Goal: Task Accomplishment & Management: Manage account settings

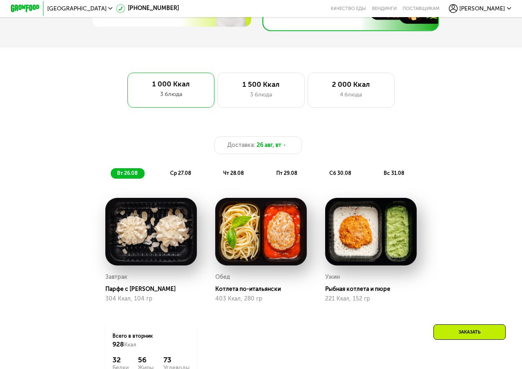
scroll to position [209, 0]
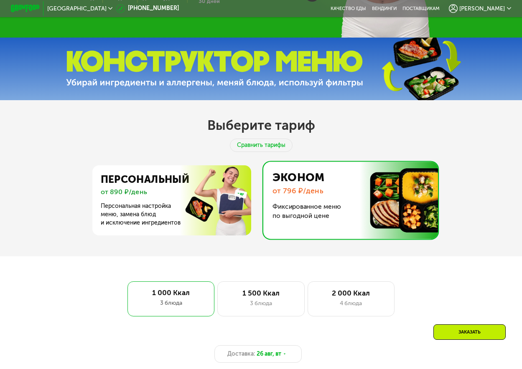
click at [500, 8] on span "[PERSON_NAME]" at bounding box center [482, 9] width 46 height 6
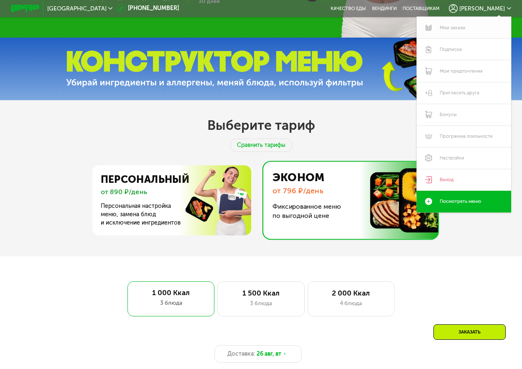
click at [460, 29] on link "Мои заказы" at bounding box center [464, 28] width 94 height 22
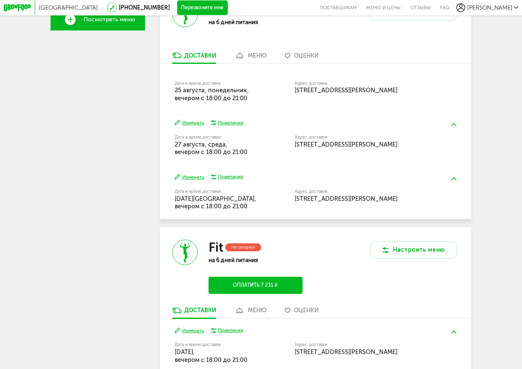
scroll to position [235, 0]
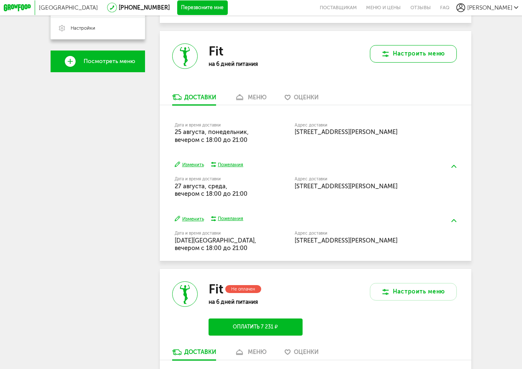
click at [403, 63] on button "Настроить меню" at bounding box center [413, 54] width 87 height 18
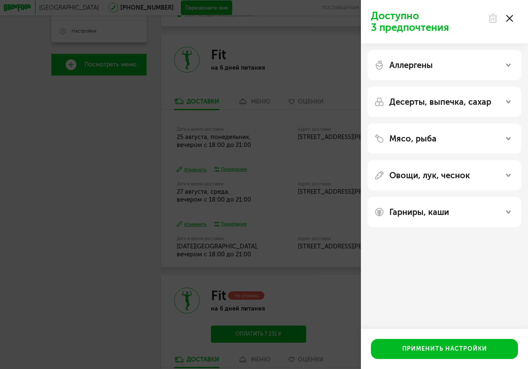
click at [321, 65] on div "Доступно 3 предпочтения Аллергены Десерты, выпечка, сахар Мясо, рыба Овощи, лук…" at bounding box center [264, 184] width 528 height 369
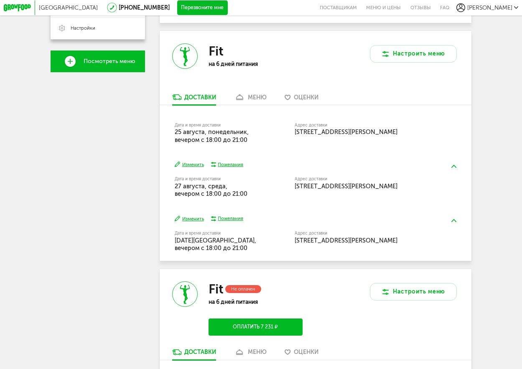
click at [252, 101] on div "меню" at bounding box center [257, 97] width 19 height 7
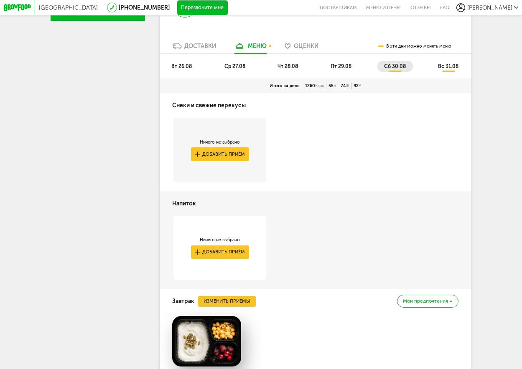
scroll to position [203, 0]
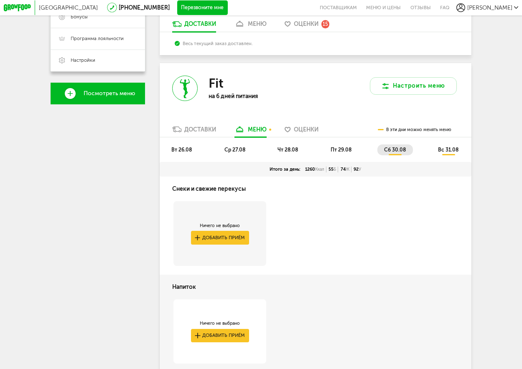
click at [178, 153] on span "вт 26.08" at bounding box center [181, 150] width 20 height 6
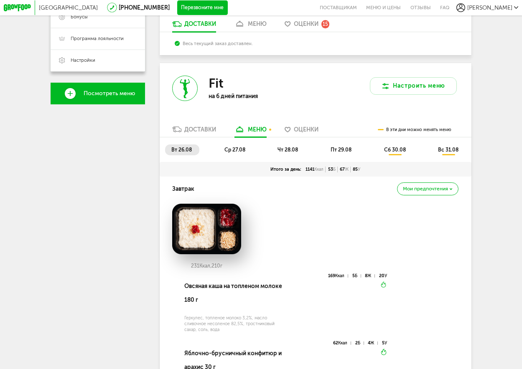
click at [231, 153] on span "ср 27.08" at bounding box center [234, 150] width 21 height 6
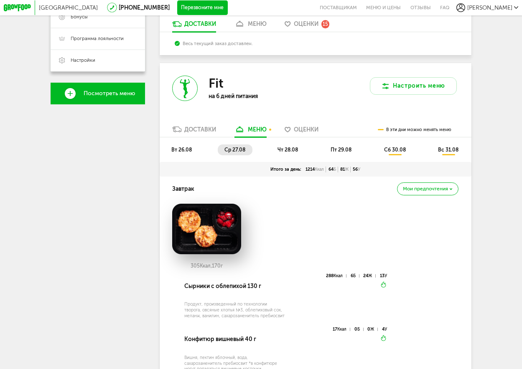
click at [285, 153] on span "чт 28.08" at bounding box center [287, 150] width 20 height 6
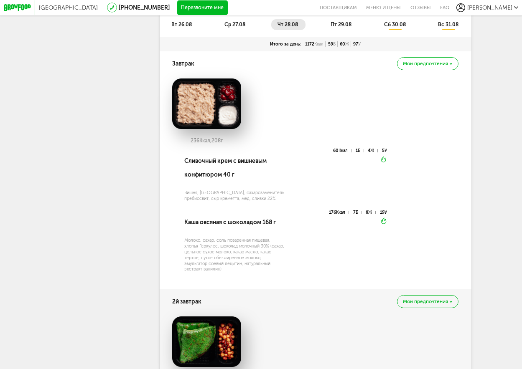
scroll to position [244, 0]
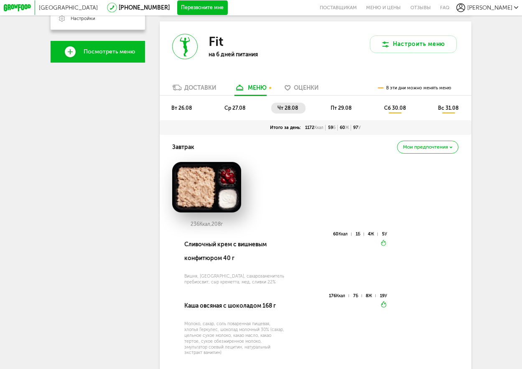
click at [351, 111] on span "пт 29.08" at bounding box center [341, 108] width 21 height 6
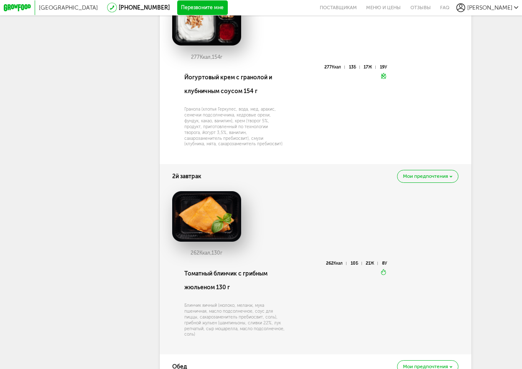
scroll to position [203, 0]
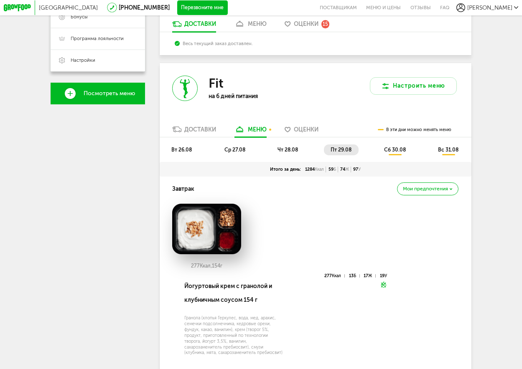
click at [396, 153] on span "сб 30.08" at bounding box center [395, 150] width 22 height 6
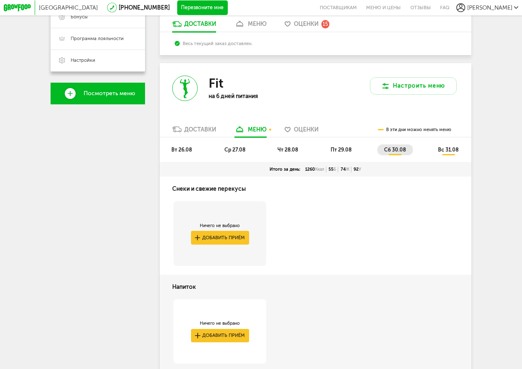
scroll to position [161, 0]
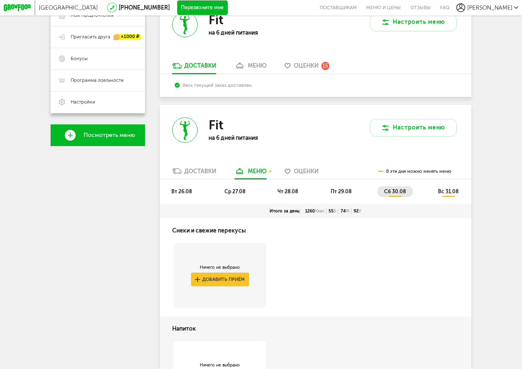
click at [449, 195] on span "вс 31.08" at bounding box center [448, 192] width 20 height 6
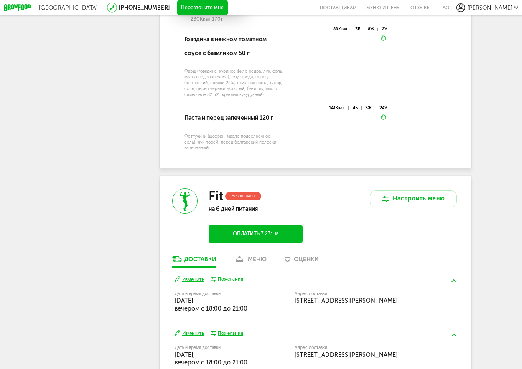
scroll to position [1540, 0]
